Goal: Navigation & Orientation: Find specific page/section

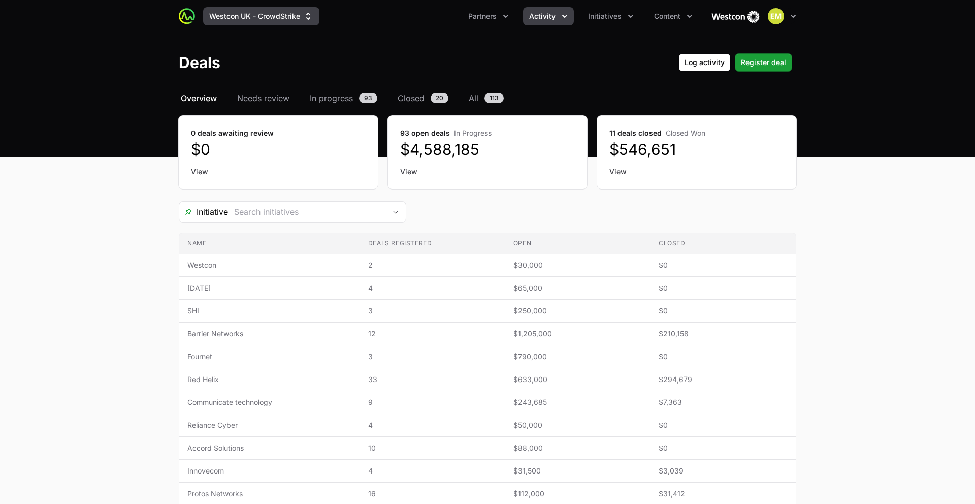
click at [227, 20] on button "Westcon UK - CrowdStrike" at bounding box center [261, 16] width 116 height 18
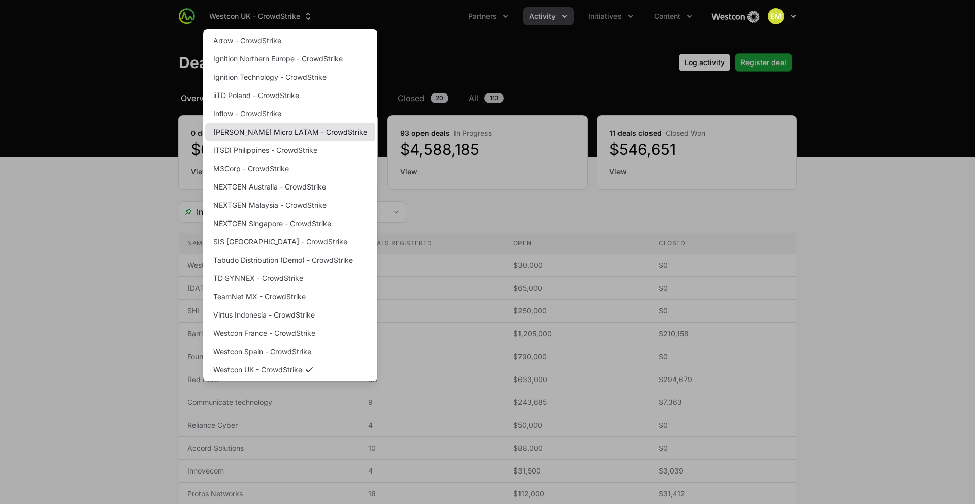
click at [245, 134] on link "[PERSON_NAME] Micro LATAM - CrowdStrike" at bounding box center [290, 132] width 170 height 18
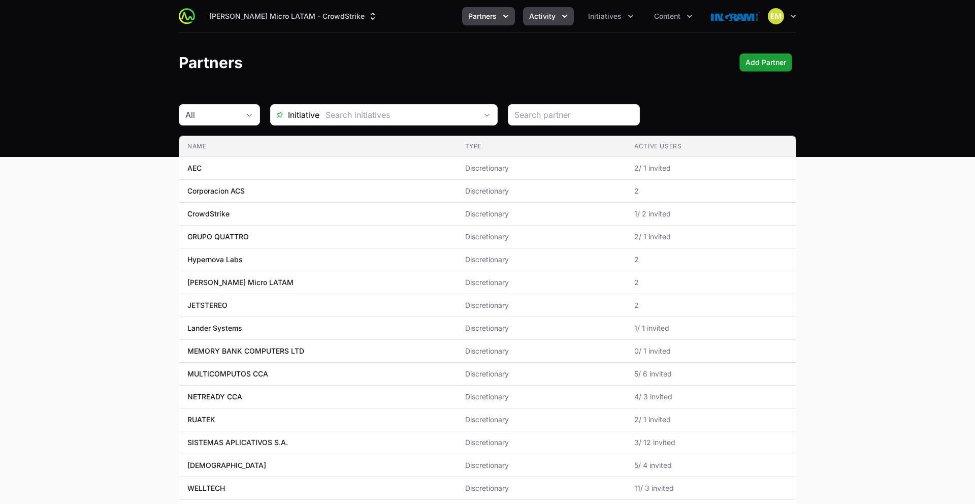
click at [532, 15] on span "Activity" at bounding box center [542, 16] width 26 height 10
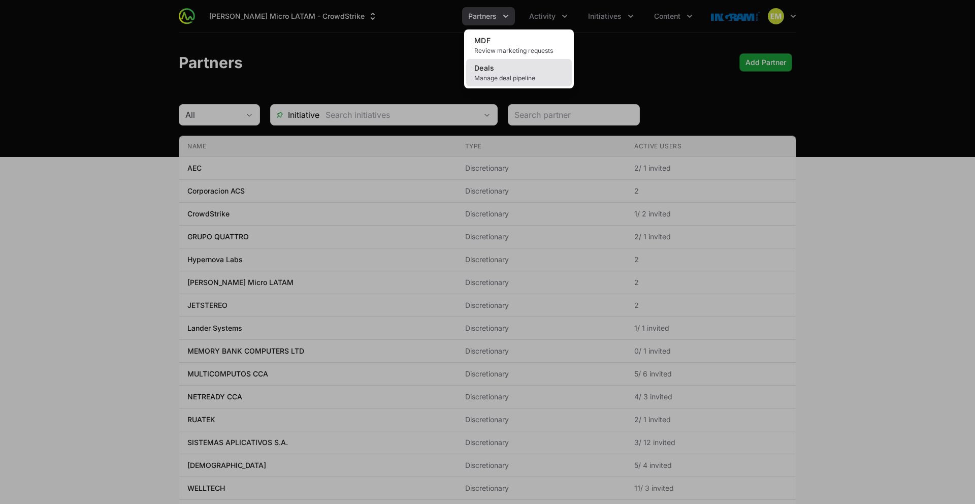
click at [515, 77] on span "Manage deal pipeline" at bounding box center [518, 78] width 89 height 8
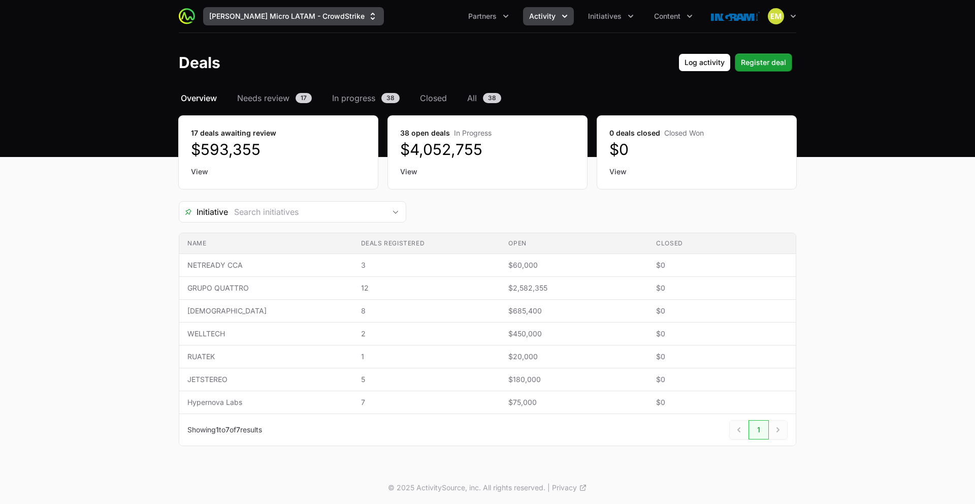
click at [256, 26] on div "[PERSON_NAME] Micro LATAM - CrowdStrike Partners Activity Initiatives Content O…" at bounding box center [487, 16] width 617 height 32
click at [257, 19] on button "[PERSON_NAME] Micro LATAM - CrowdStrike" at bounding box center [293, 16] width 181 height 18
